Goal: Information Seeking & Learning: Learn about a topic

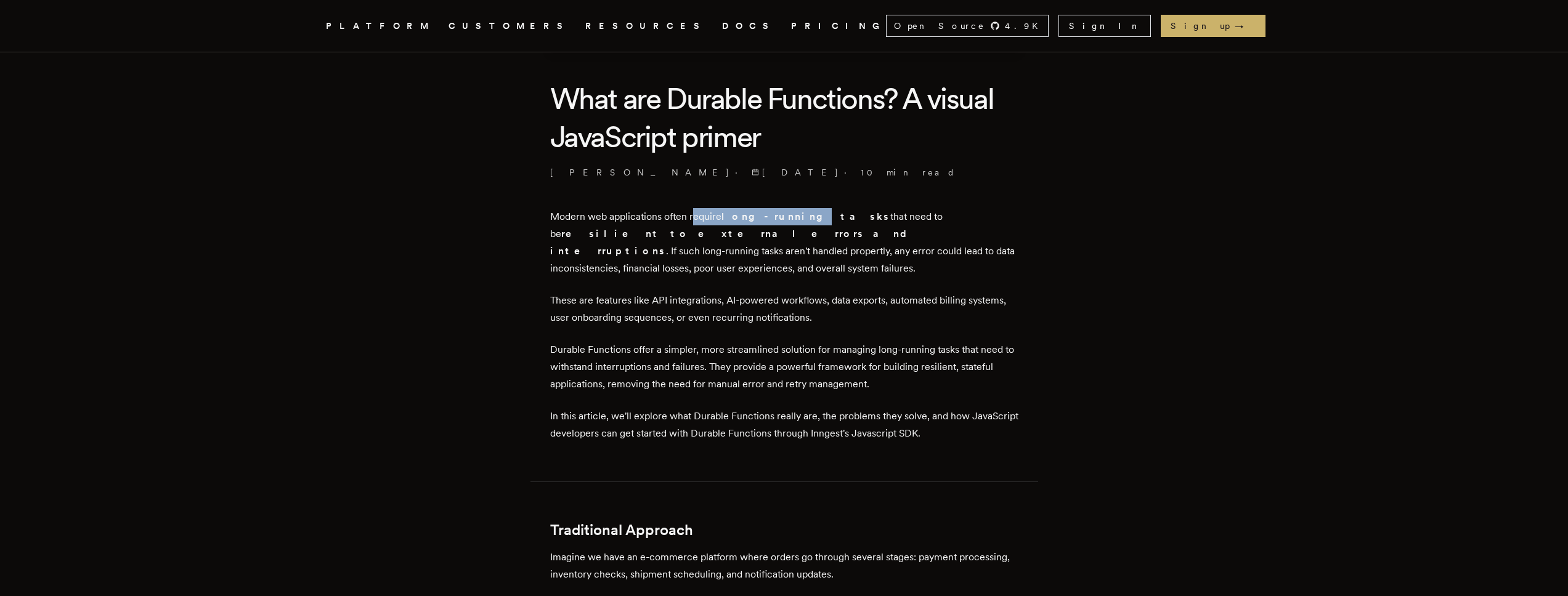
drag, startPoint x: 698, startPoint y: 218, endPoint x: 784, endPoint y: 223, distance: 86.1
click at [784, 223] on p "Modern web applications often require long-running tasks that need to be resili…" at bounding box center [784, 242] width 468 height 69
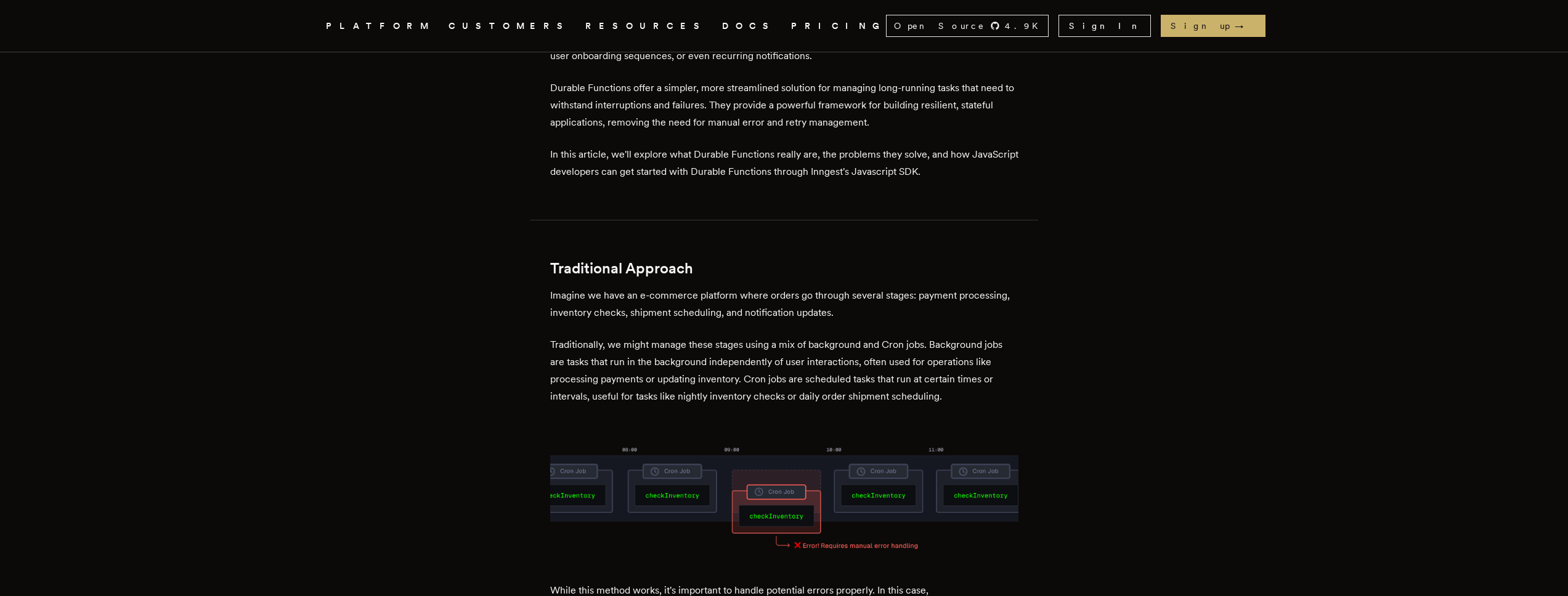
scroll to position [564, 0]
click at [583, 90] on p "Durable Functions offer a simpler, more streamlined solution for managing long-…" at bounding box center [784, 106] width 468 height 52
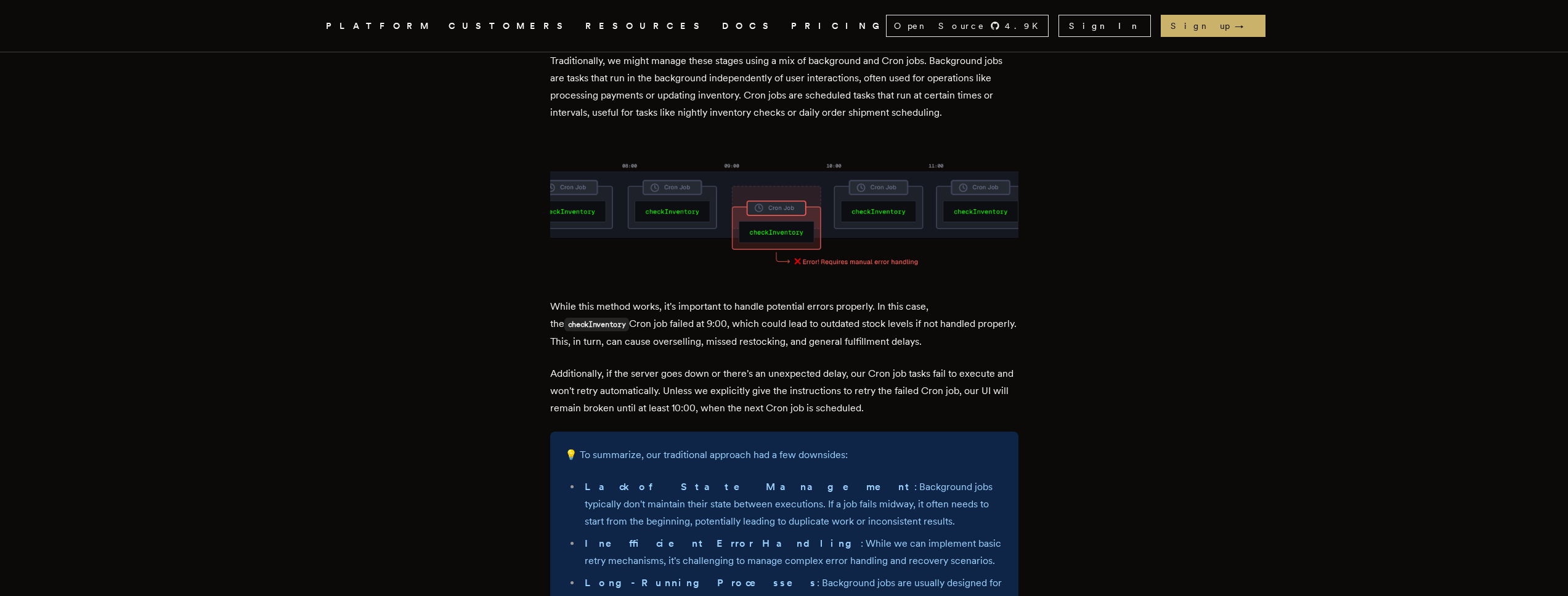
scroll to position [850, 0]
drag, startPoint x: 573, startPoint y: 286, endPoint x: 671, endPoint y: 281, distance: 98.1
click at [671, 298] on p "While this method works, it's important to handle potential errors properly. In…" at bounding box center [784, 323] width 468 height 52
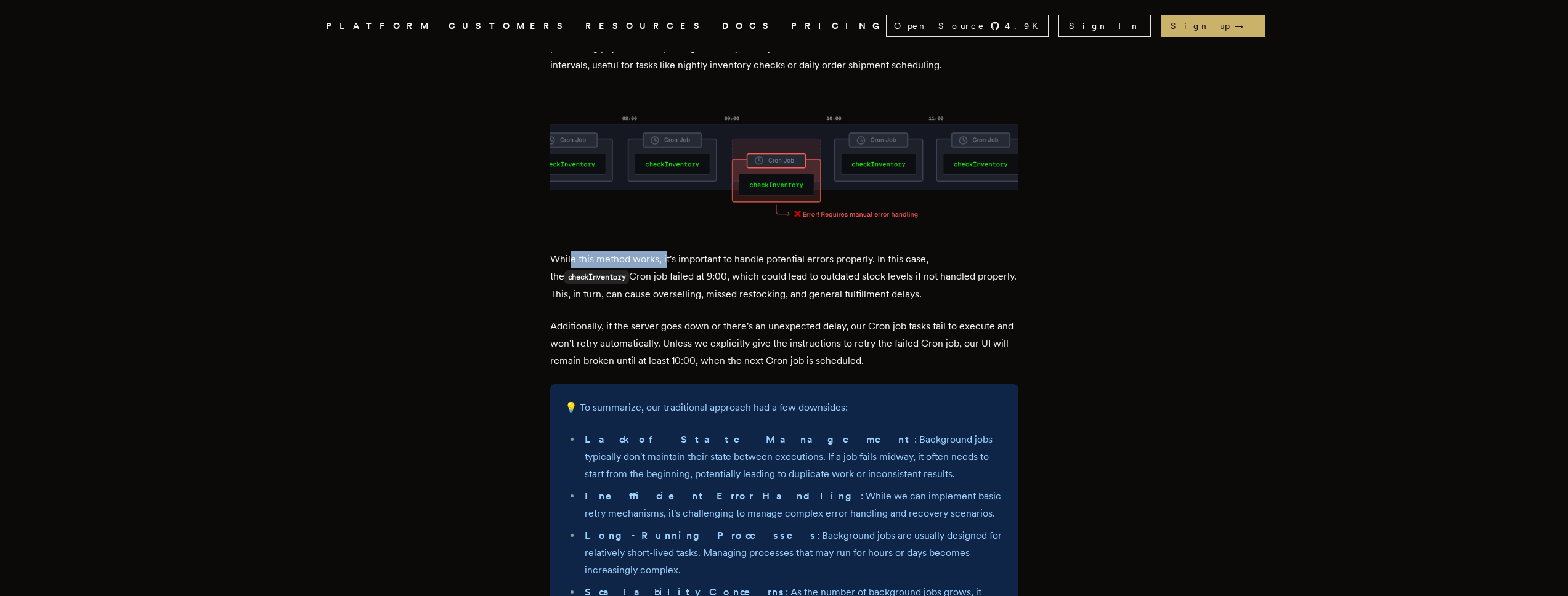
scroll to position [897, 0]
drag, startPoint x: 624, startPoint y: 255, endPoint x: 725, endPoint y: 261, distance: 101.2
click at [725, 261] on p "While this method works, it's important to handle potential errors properly. In…" at bounding box center [784, 276] width 468 height 52
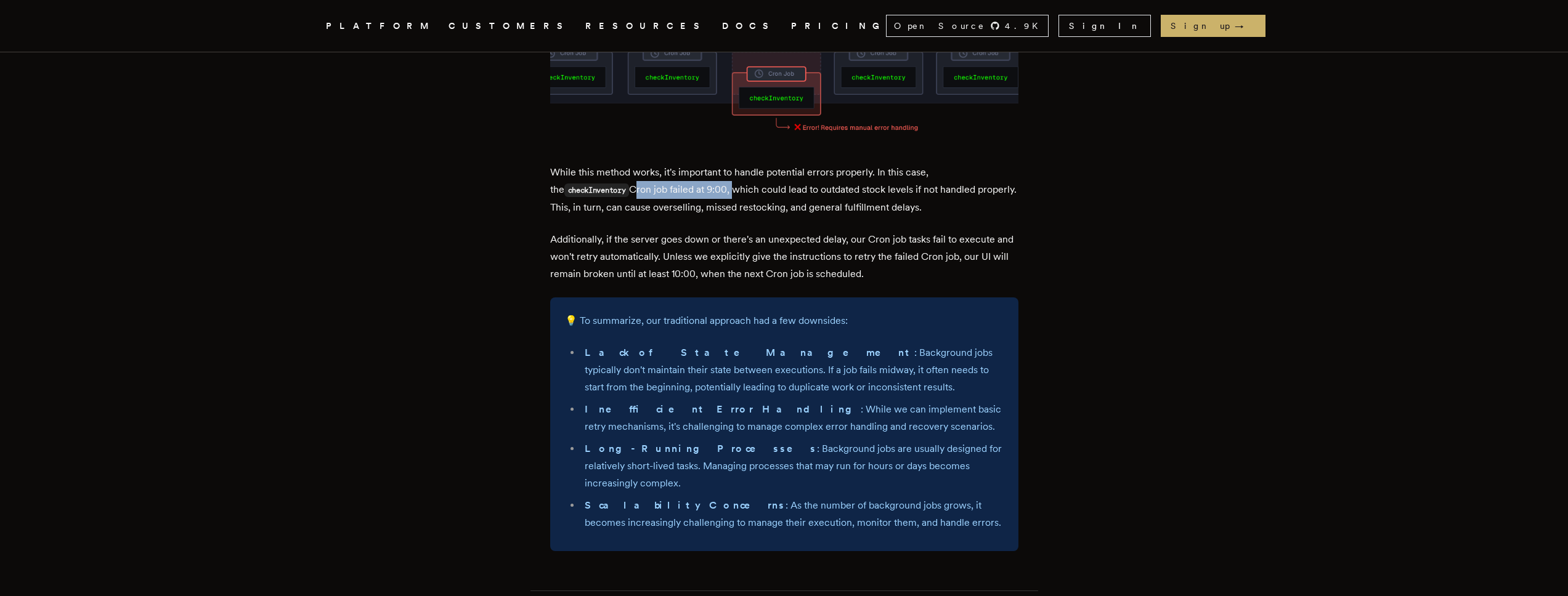
scroll to position [988, 0]
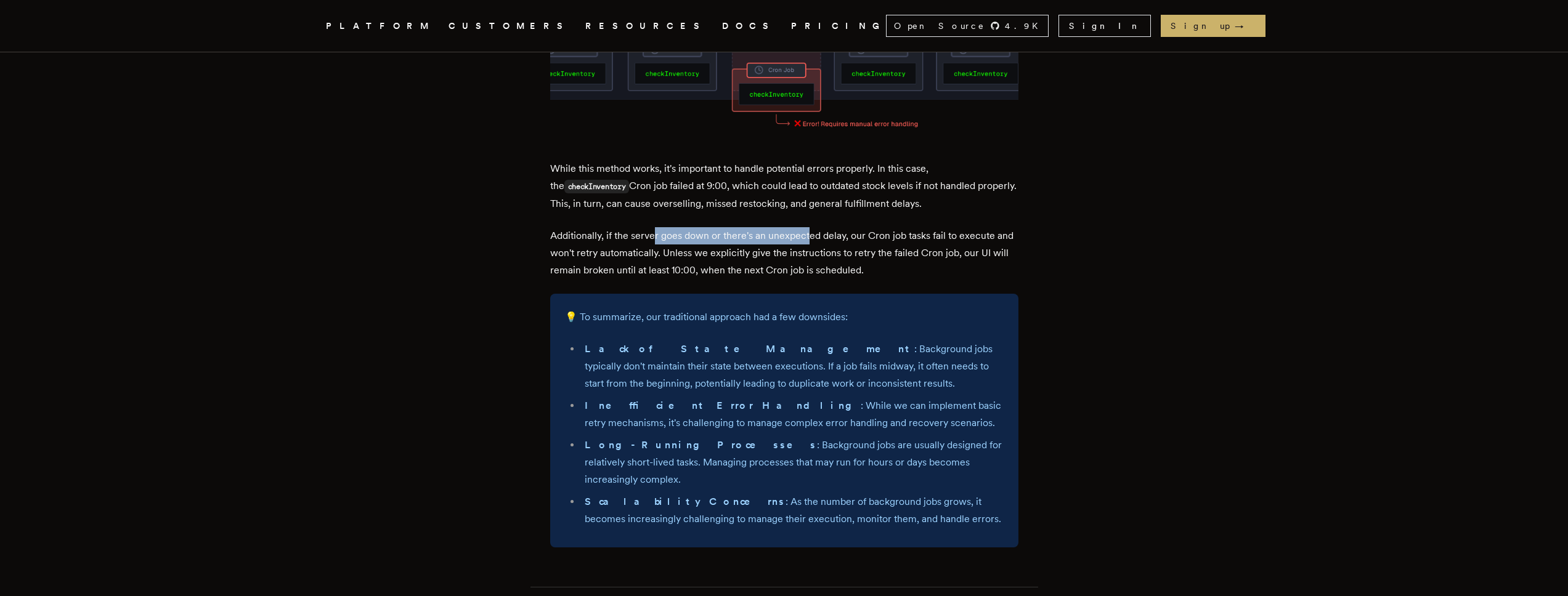
drag, startPoint x: 659, startPoint y: 214, endPoint x: 811, endPoint y: 222, distance: 152.2
click at [811, 228] on p "Additionally, if the server goes down or there's an unexpected delay, our Cron …" at bounding box center [784, 253] width 468 height 52
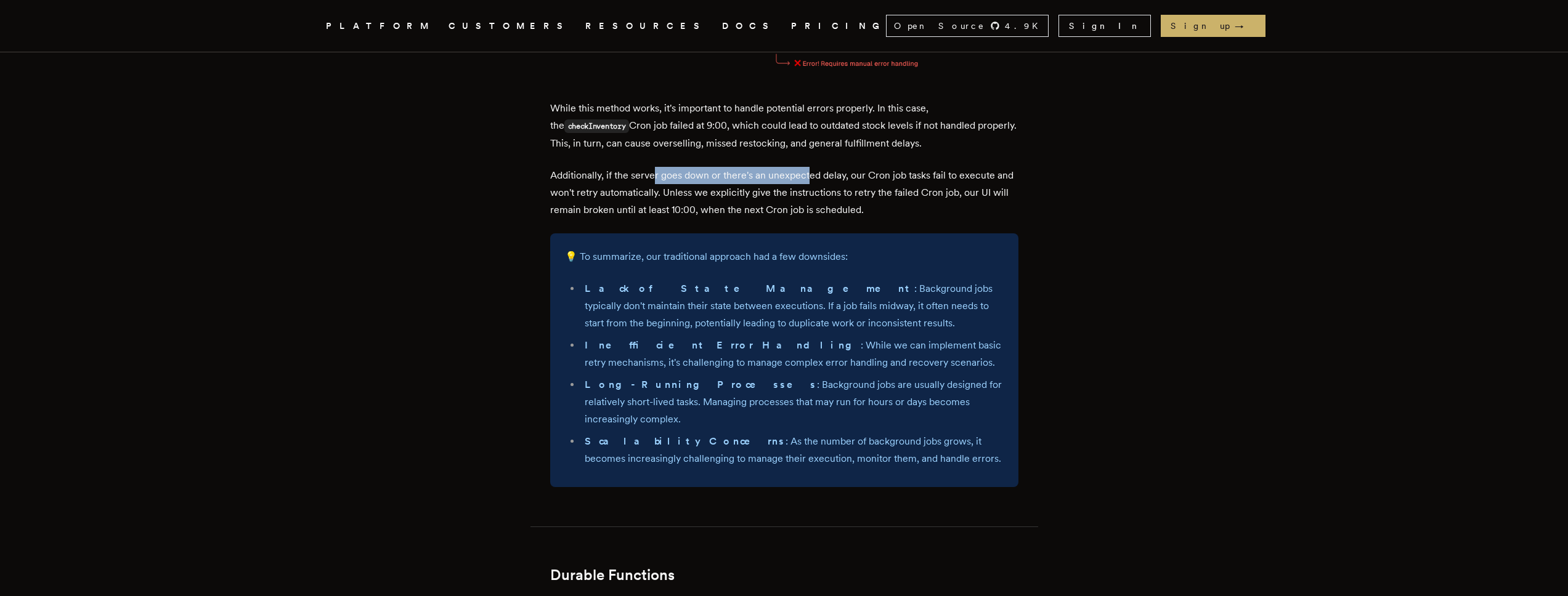
scroll to position [1052, 0]
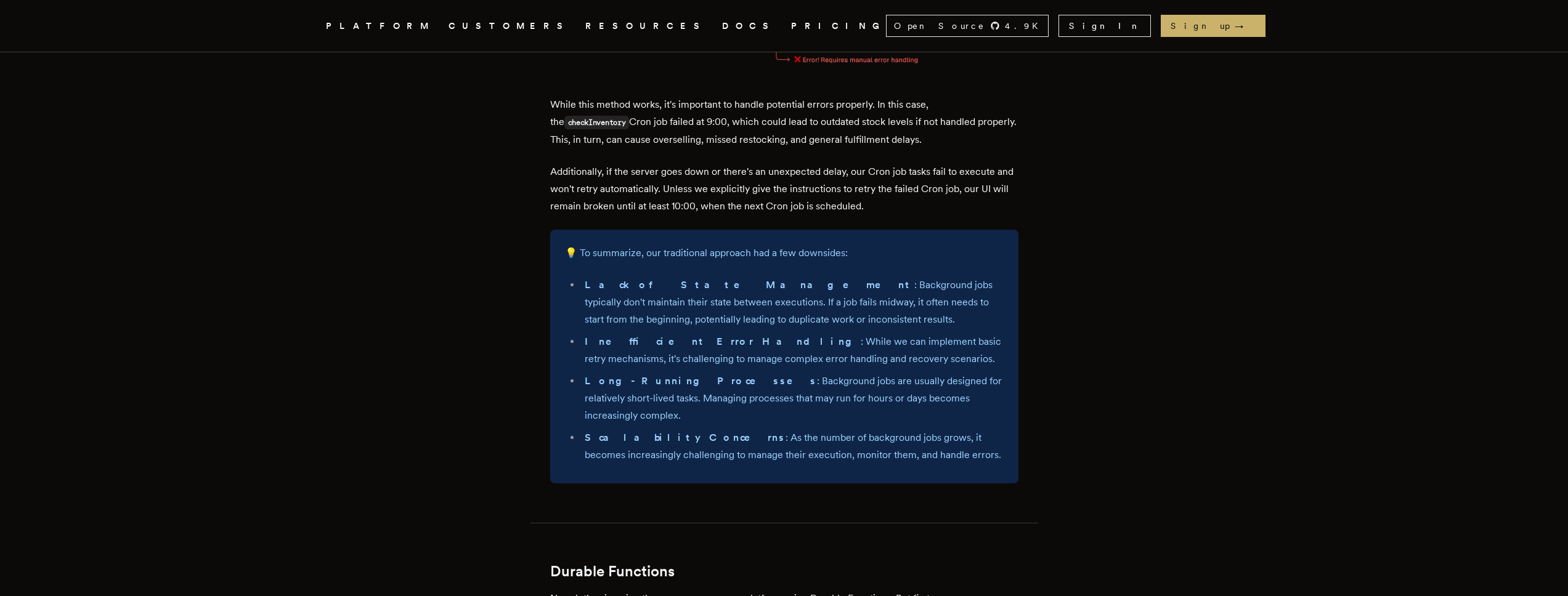
drag, startPoint x: 688, startPoint y: 167, endPoint x: 854, endPoint y: 166, distance: 166.0
click at [854, 166] on p "Additionally, if the server goes down or there's an unexpected delay, our Cron …" at bounding box center [784, 189] width 468 height 52
click at [845, 170] on p "Additionally, if the server goes down or there's an unexpected delay, our Cron …" at bounding box center [784, 189] width 468 height 52
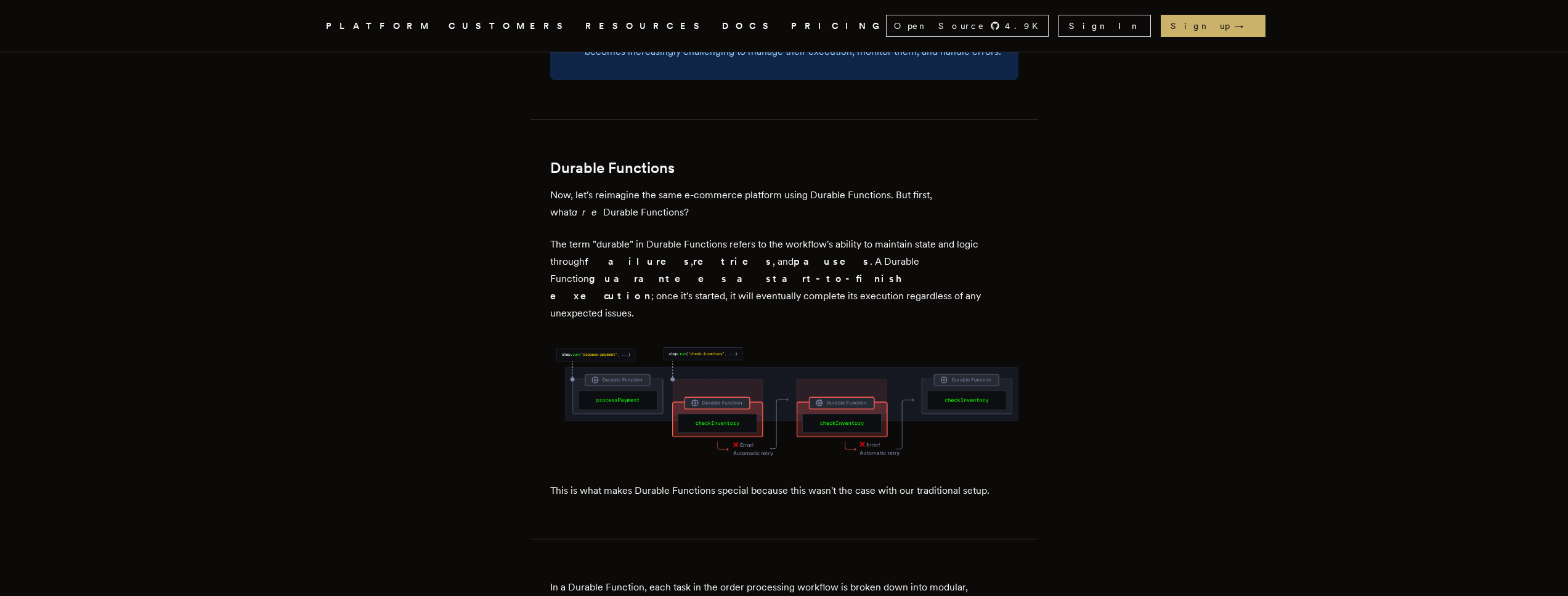
scroll to position [1458, 0]
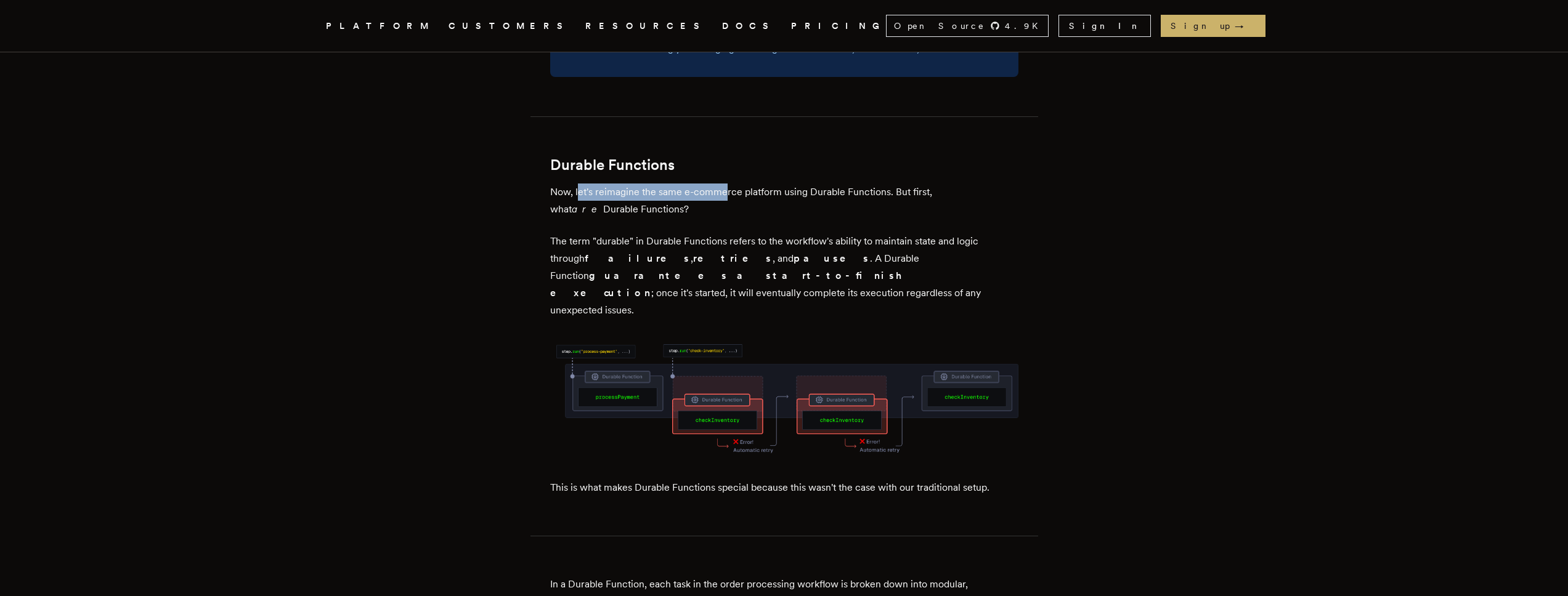
drag, startPoint x: 582, startPoint y: 158, endPoint x: 730, endPoint y: 162, distance: 148.1
click at [730, 183] on p "Now, let's reimagine the same e-commerce platform using Durable Functions. But …" at bounding box center [784, 200] width 468 height 34
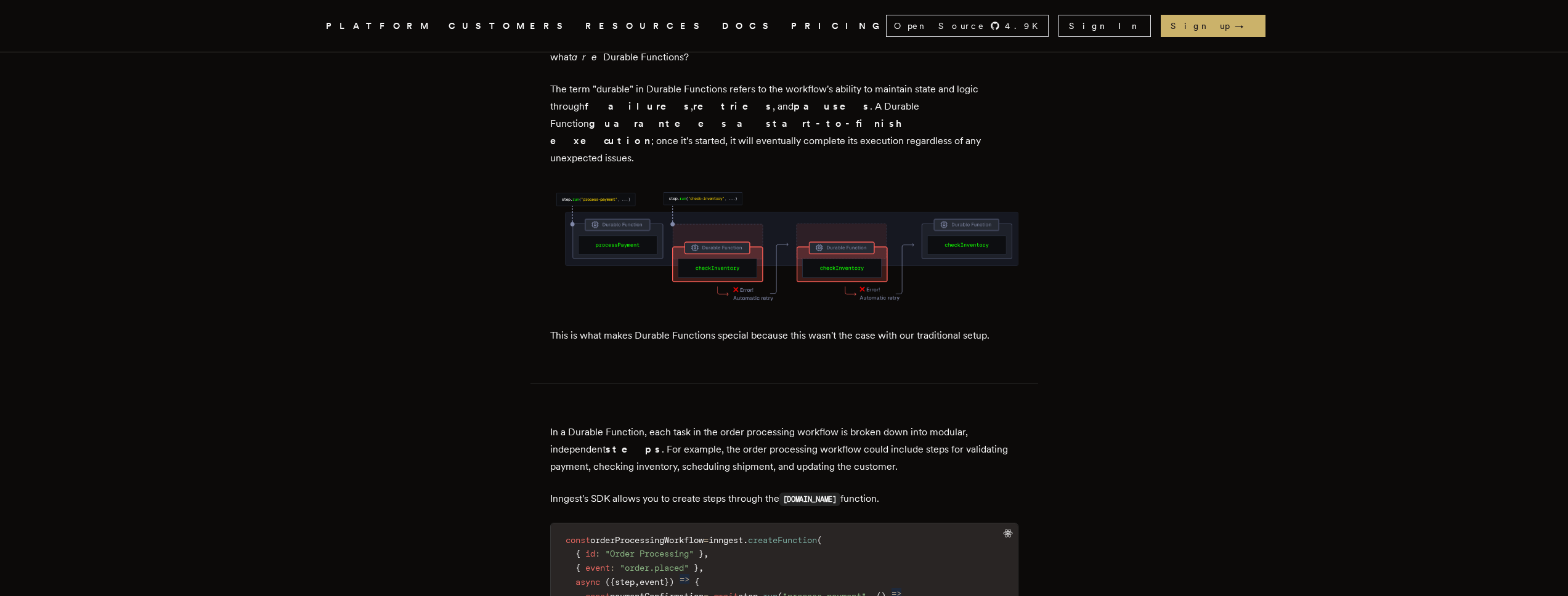
scroll to position [1638, 0]
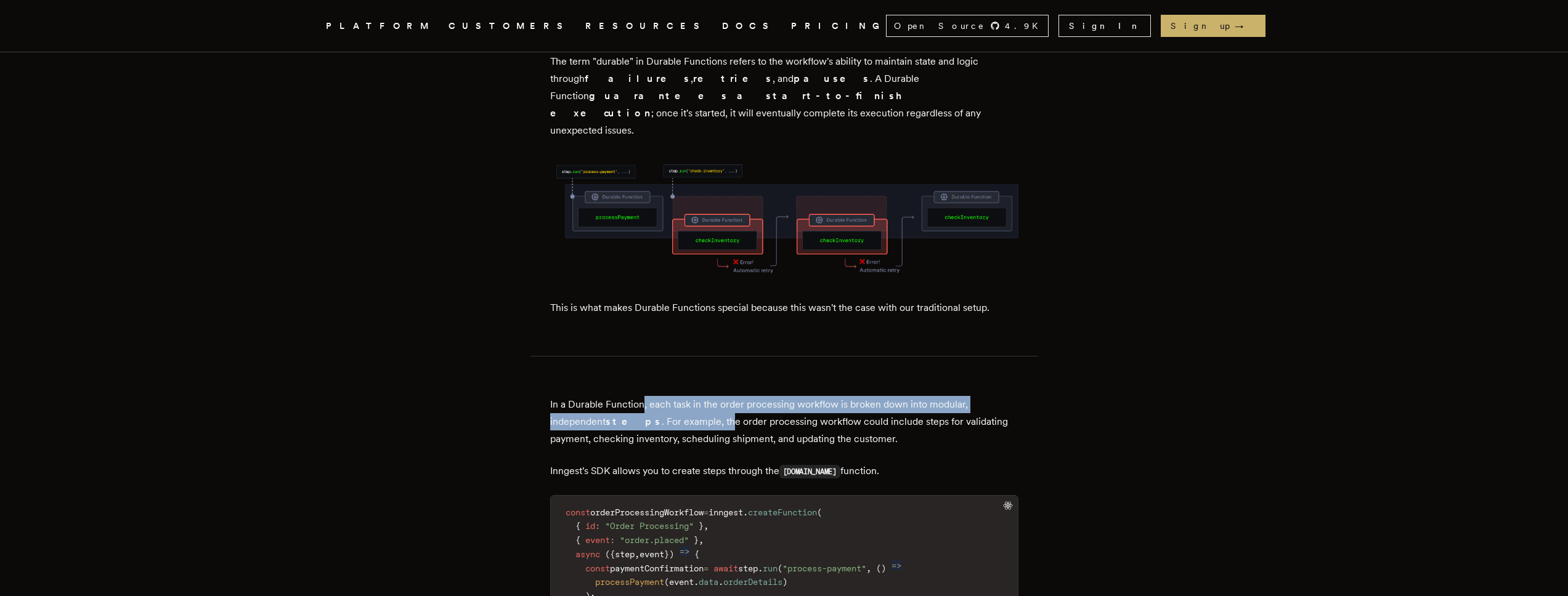
drag, startPoint x: 649, startPoint y: 331, endPoint x: 712, endPoint y: 340, distance: 63.6
click at [712, 396] on p "In a Durable Function, each task in the order processing workflow is broken dow…" at bounding box center [784, 422] width 468 height 52
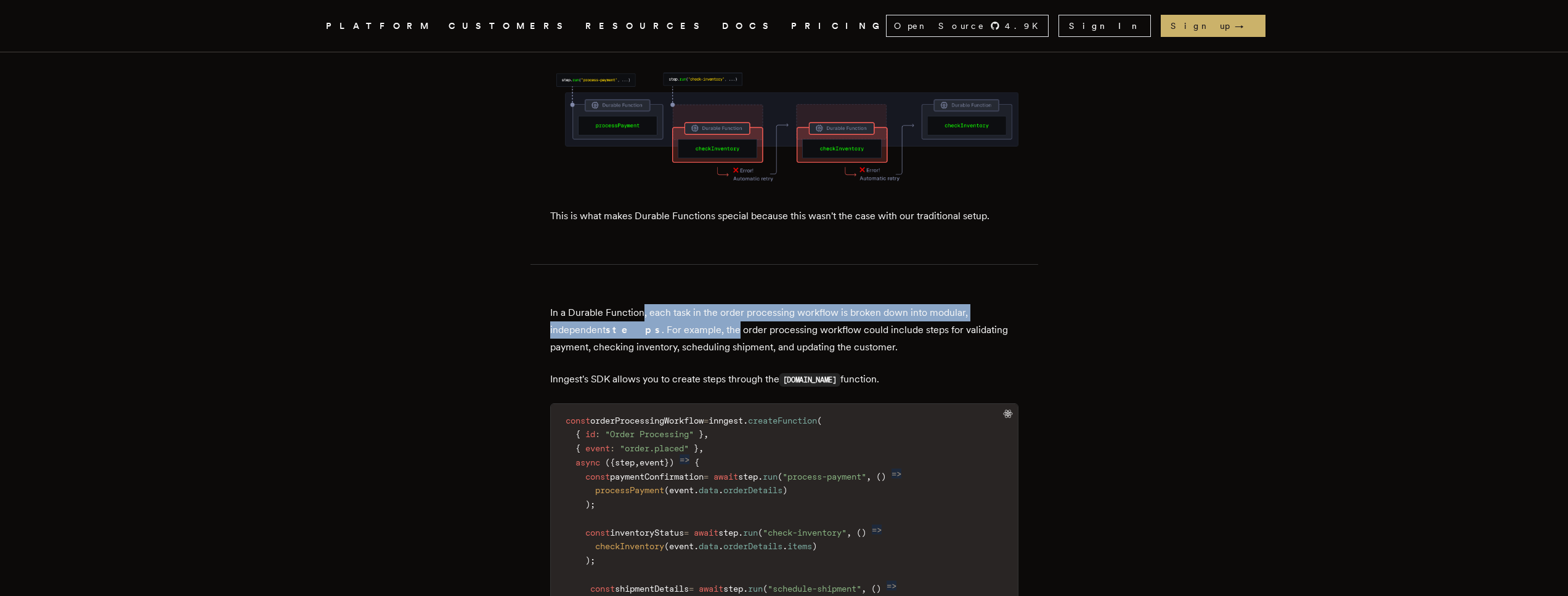
scroll to position [1739, 0]
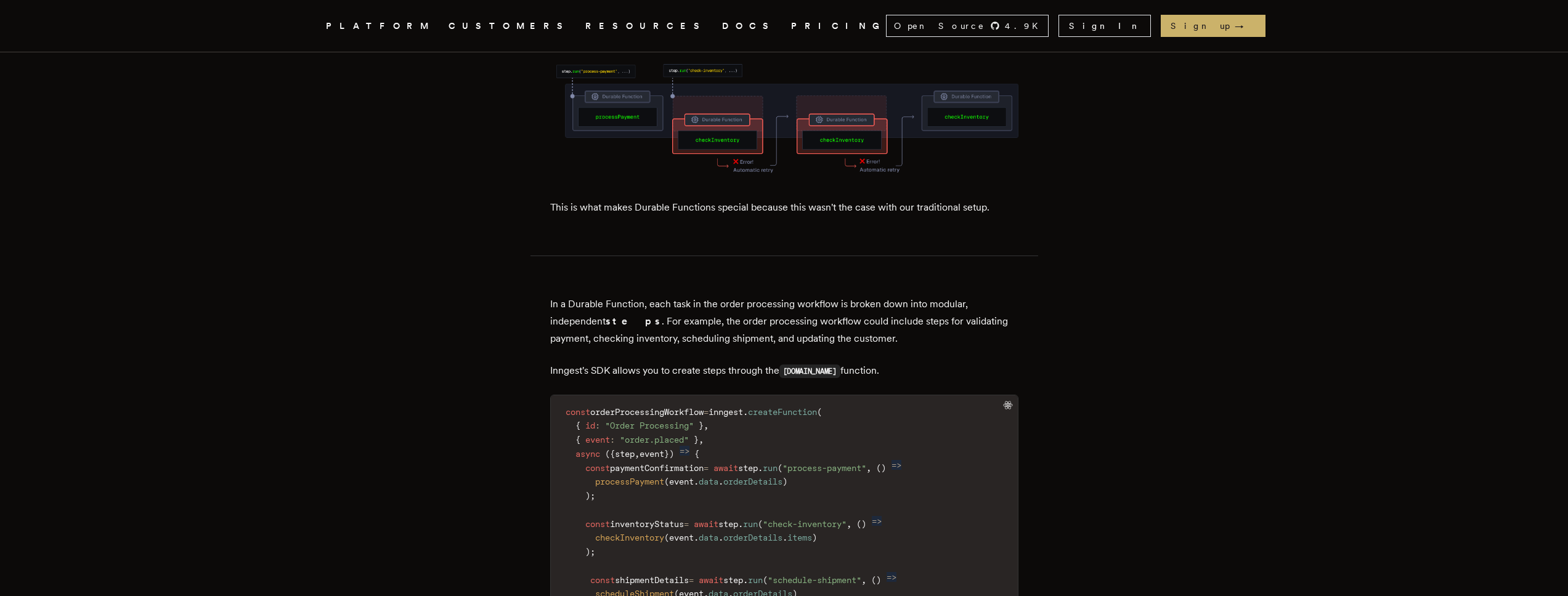
click at [698, 363] on p "Inngest's SDK allows you to create steps through the [DOMAIN_NAME] function." at bounding box center [784, 371] width 468 height 18
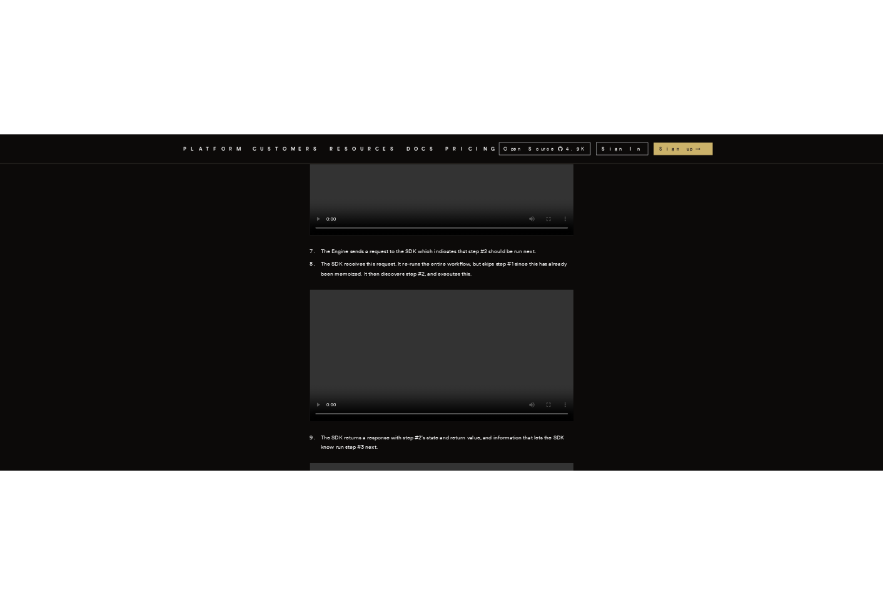
scroll to position [5337, 0]
